Goal: Task Accomplishment & Management: Complete application form

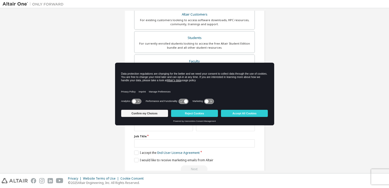
scroll to position [109, 0]
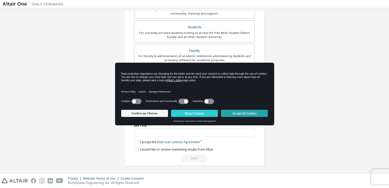
click at [241, 114] on button "Accept All Cookies" at bounding box center [244, 113] width 47 height 7
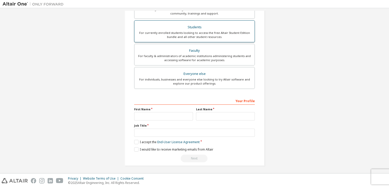
click at [221, 37] on div "For currently enrolled students looking to access the free Altair Student Editi…" at bounding box center [195, 35] width 114 height 8
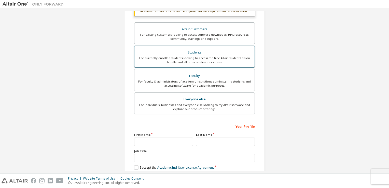
scroll to position [96, 0]
click at [215, 57] on div "For currently enrolled students looking to access the free Altair Student Editi…" at bounding box center [195, 60] width 114 height 8
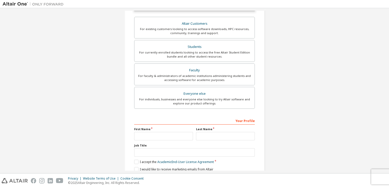
scroll to position [122, 0]
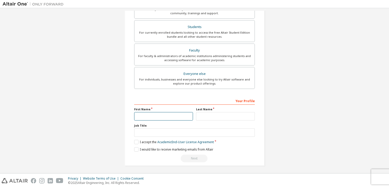
click at [148, 115] on input "text" at bounding box center [163, 116] width 59 height 8
type input "*"
click at [204, 116] on input "text" at bounding box center [225, 116] width 59 height 8
click at [142, 114] on input "*" at bounding box center [163, 116] width 59 height 8
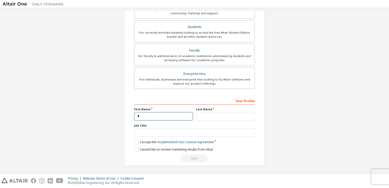
click at [146, 115] on input "*" at bounding box center [163, 116] width 59 height 8
type input "*****"
click at [201, 116] on input "text" at bounding box center [225, 116] width 59 height 8
type input "*****"
click at [142, 127] on div "Job Title" at bounding box center [194, 130] width 121 height 13
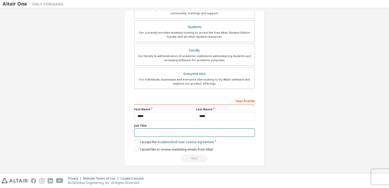
click at [140, 131] on input "text" at bounding box center [194, 132] width 121 height 8
type input "*"
type input "********"
click at [137, 141] on label "I accept the Academic End-User License Agreement" at bounding box center [174, 142] width 80 height 4
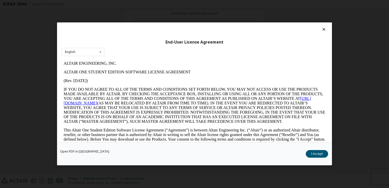
scroll to position [7, 0]
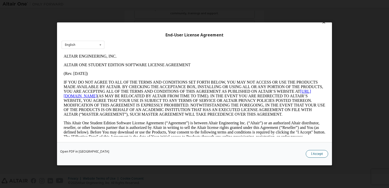
click at [310, 154] on button "I Accept" at bounding box center [317, 154] width 22 height 8
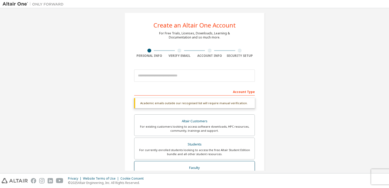
scroll to position [0, 0]
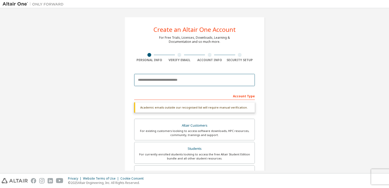
click at [140, 77] on input "email" at bounding box center [194, 80] width 121 height 12
type input "*"
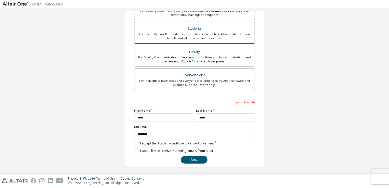
scroll to position [109, 0]
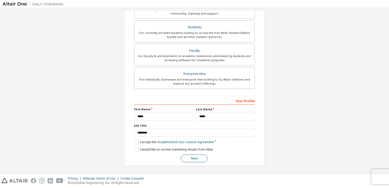
type input "**********"
click at [196, 158] on button "Next" at bounding box center [194, 159] width 27 height 8
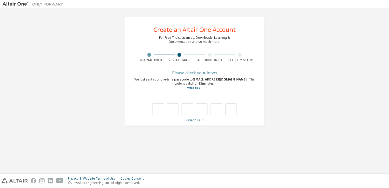
scroll to position [0, 0]
click at [160, 111] on input "text" at bounding box center [157, 109] width 11 height 12
drag, startPoint x: 192, startPoint y: 80, endPoint x: 236, endPoint y: 79, distance: 44.8
click at [236, 79] on span "[EMAIL_ADDRESS][DOMAIN_NAME]" at bounding box center [220, 79] width 55 height 4
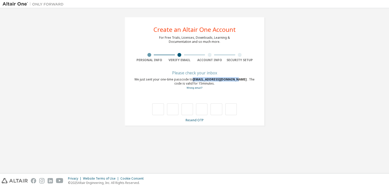
copy span "[EMAIL_ADDRESS][DOMAIN_NAME]"
click at [159, 112] on input "text" at bounding box center [157, 109] width 11 height 12
type input "*"
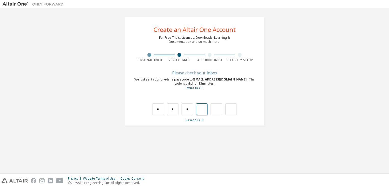
type input "*"
